Goal: Transaction & Acquisition: Obtain resource

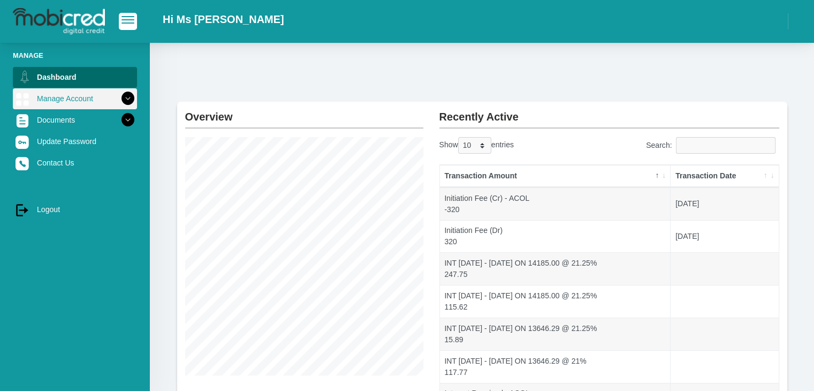
click at [79, 93] on link "Manage Account" at bounding box center [75, 98] width 124 height 20
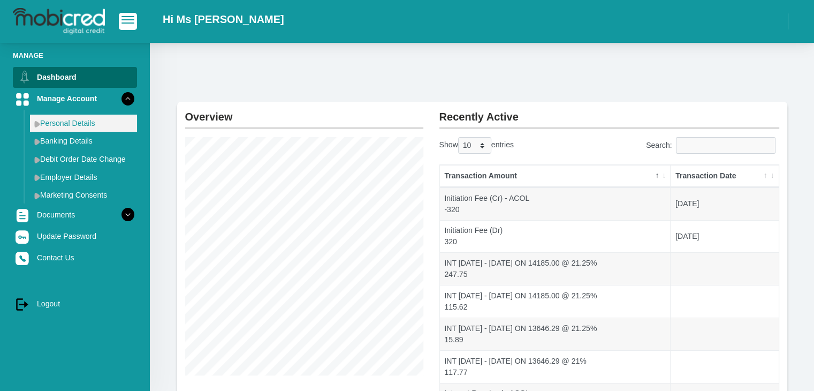
click at [85, 123] on link "Personal Details" at bounding box center [83, 123] width 107 height 17
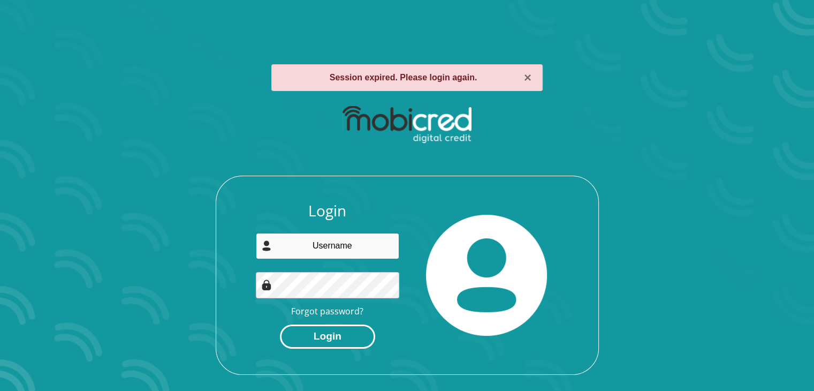
type input "[EMAIL_ADDRESS][DOMAIN_NAME]"
click at [352, 333] on button "Login" at bounding box center [327, 336] width 95 height 24
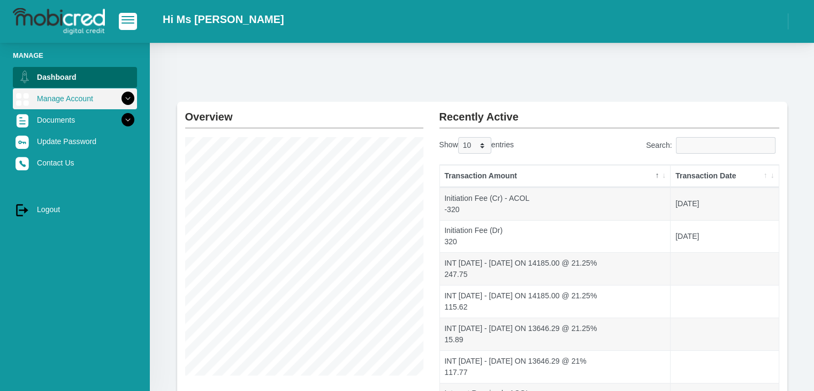
click at [119, 96] on icon at bounding box center [128, 98] width 18 height 18
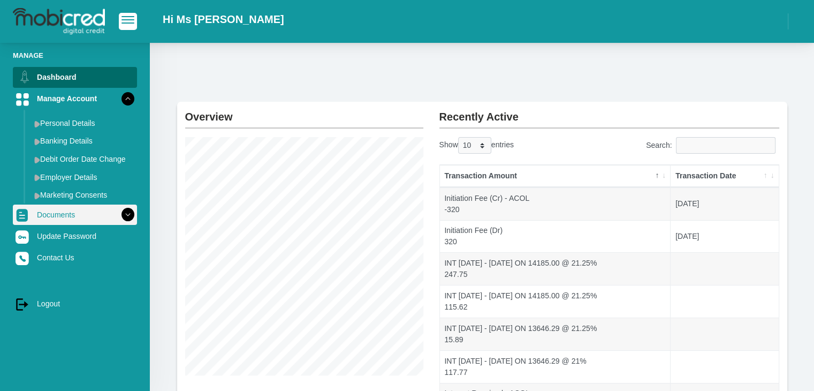
click at [69, 216] on link "Documents" at bounding box center [75, 214] width 124 height 20
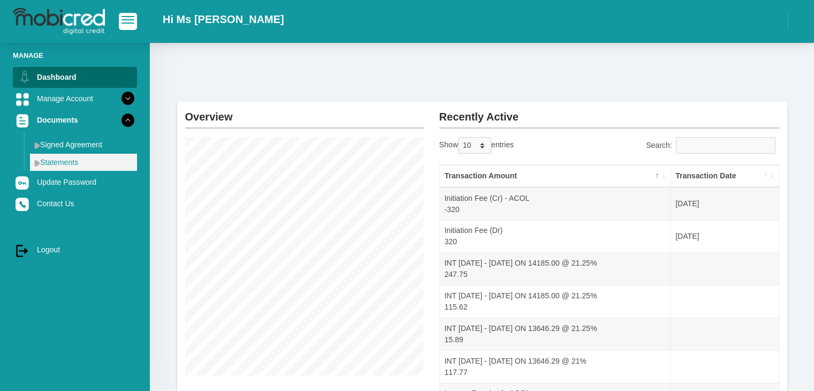
click at [69, 157] on link "Statements" at bounding box center [83, 162] width 107 height 17
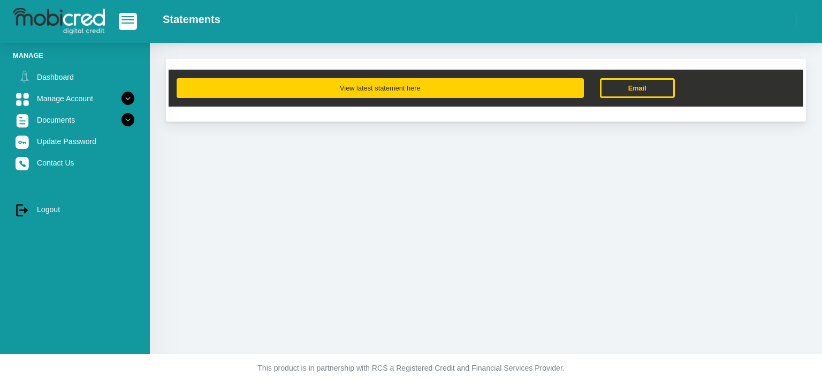
click at [425, 82] on button "View latest statement here" at bounding box center [380, 88] width 407 height 20
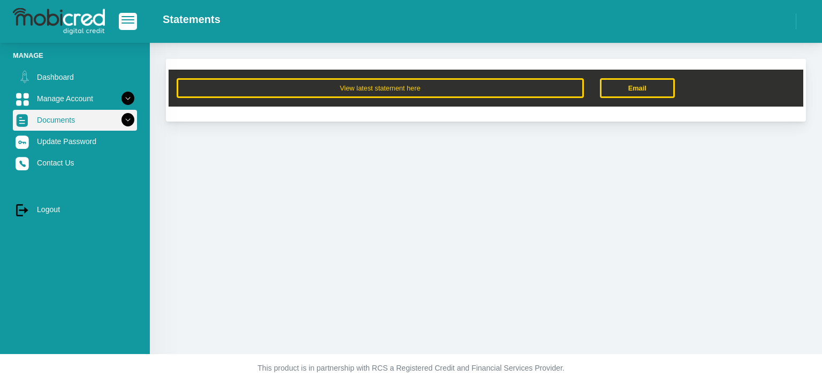
click at [122, 114] on icon at bounding box center [128, 120] width 18 height 18
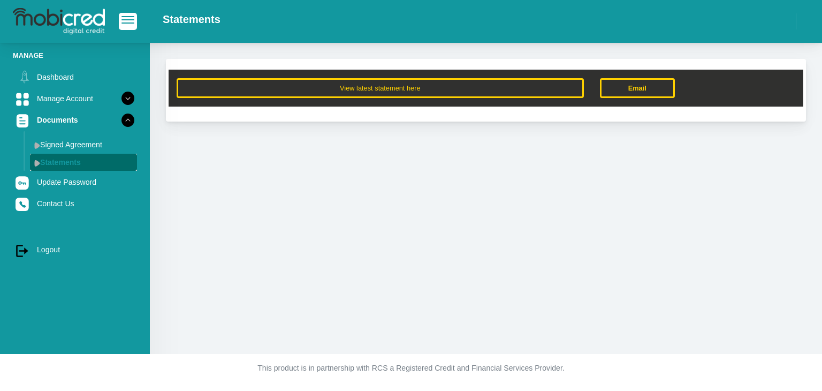
click at [90, 161] on link "Statements" at bounding box center [83, 162] width 107 height 17
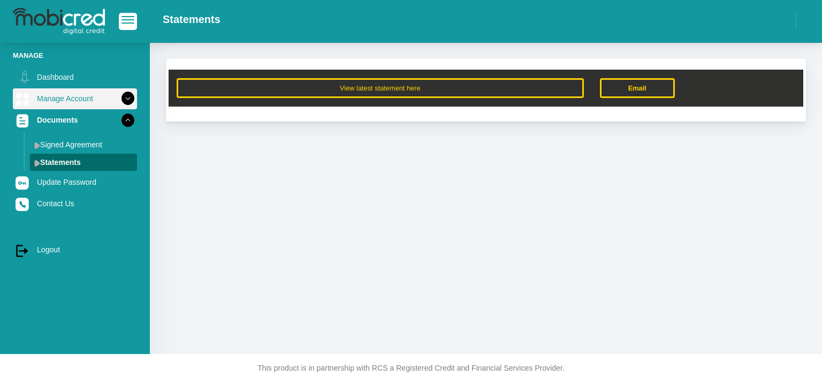
click at [120, 96] on icon at bounding box center [128, 98] width 18 height 18
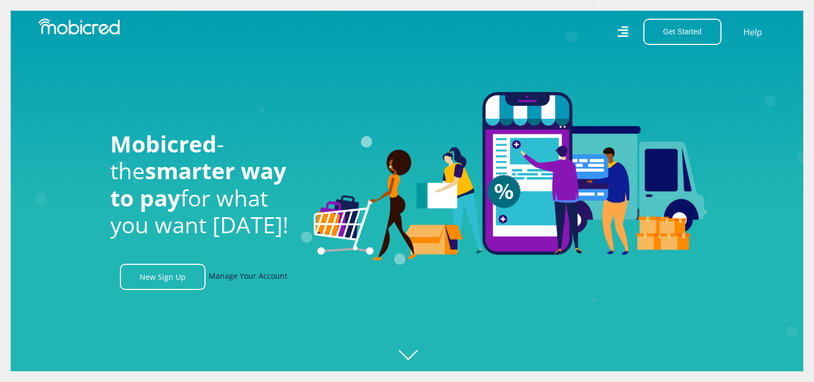
click at [257, 282] on link "Manage Your Account" at bounding box center [248, 277] width 79 height 26
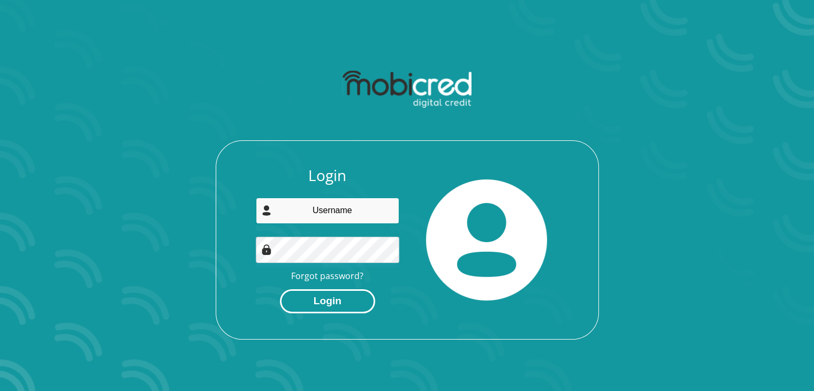
type input "[EMAIL_ADDRESS][DOMAIN_NAME]"
click at [332, 296] on button "Login" at bounding box center [327, 301] width 95 height 24
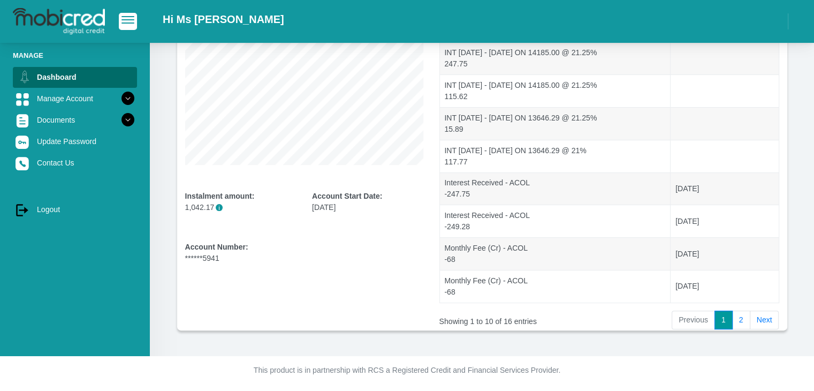
scroll to position [103, 0]
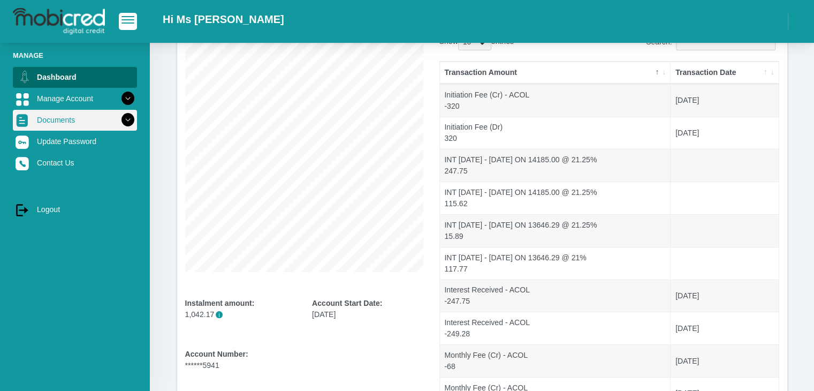
click at [119, 122] on icon at bounding box center [128, 120] width 18 height 18
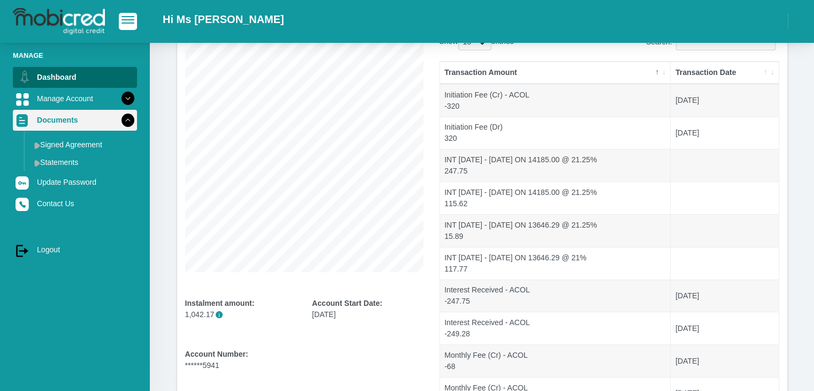
click at [119, 122] on icon at bounding box center [128, 120] width 18 height 18
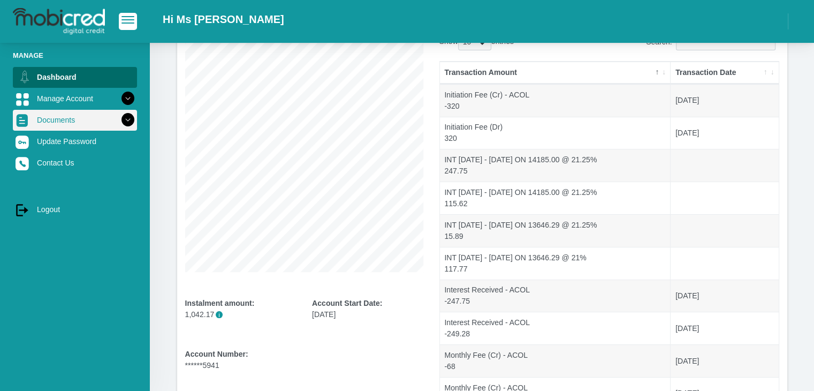
click at [119, 122] on icon at bounding box center [128, 120] width 18 height 18
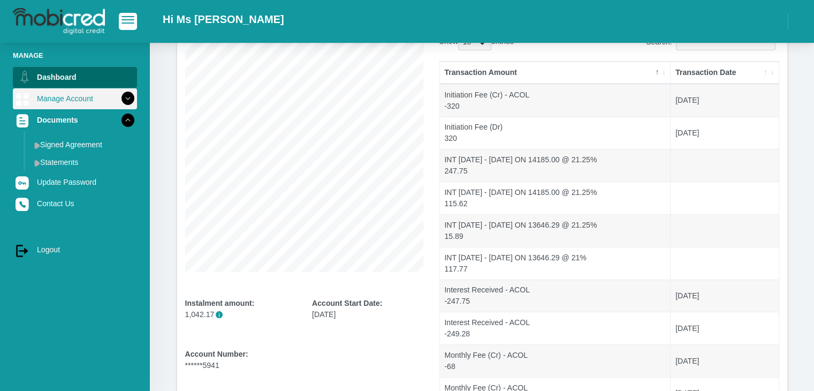
click at [119, 101] on icon at bounding box center [128, 98] width 18 height 18
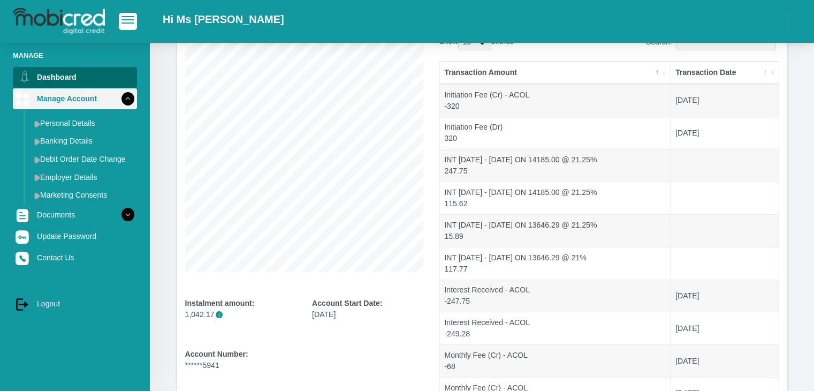
click at [125, 101] on icon at bounding box center [128, 98] width 18 height 18
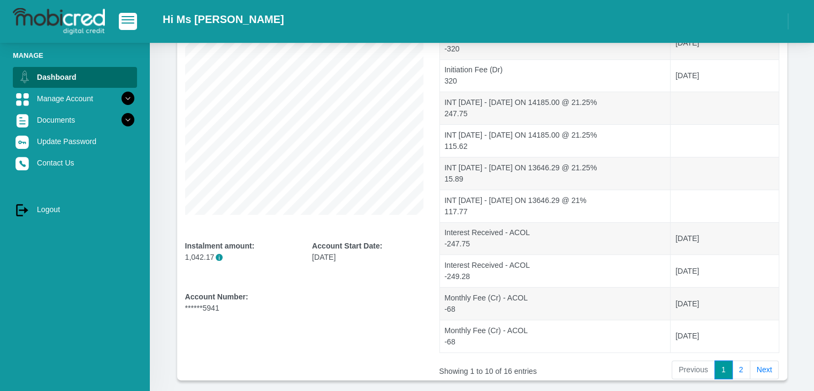
scroll to position [210, 0]
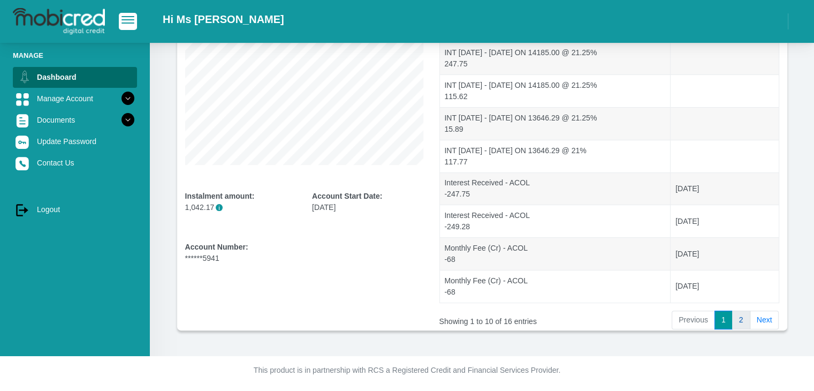
click at [745, 312] on link "2" at bounding box center [741, 319] width 18 height 19
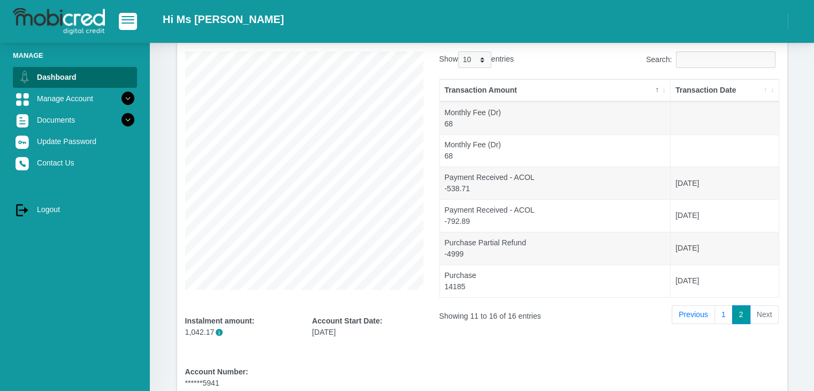
scroll to position [65, 0]
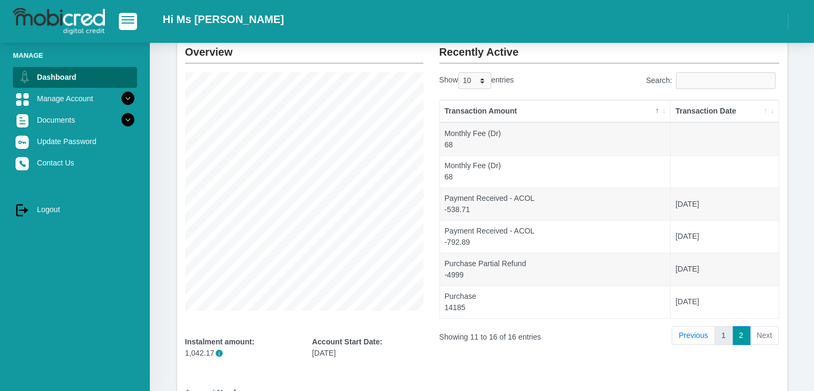
click at [730, 334] on link "1" at bounding box center [724, 335] width 18 height 19
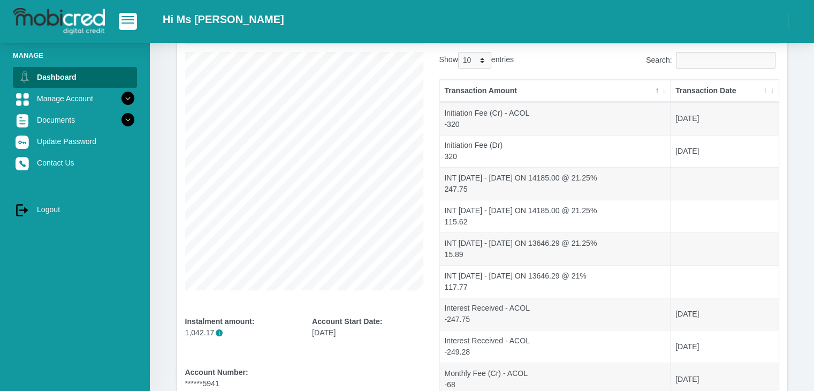
scroll to position [103, 0]
